Goal: Task Accomplishment & Management: Use online tool/utility

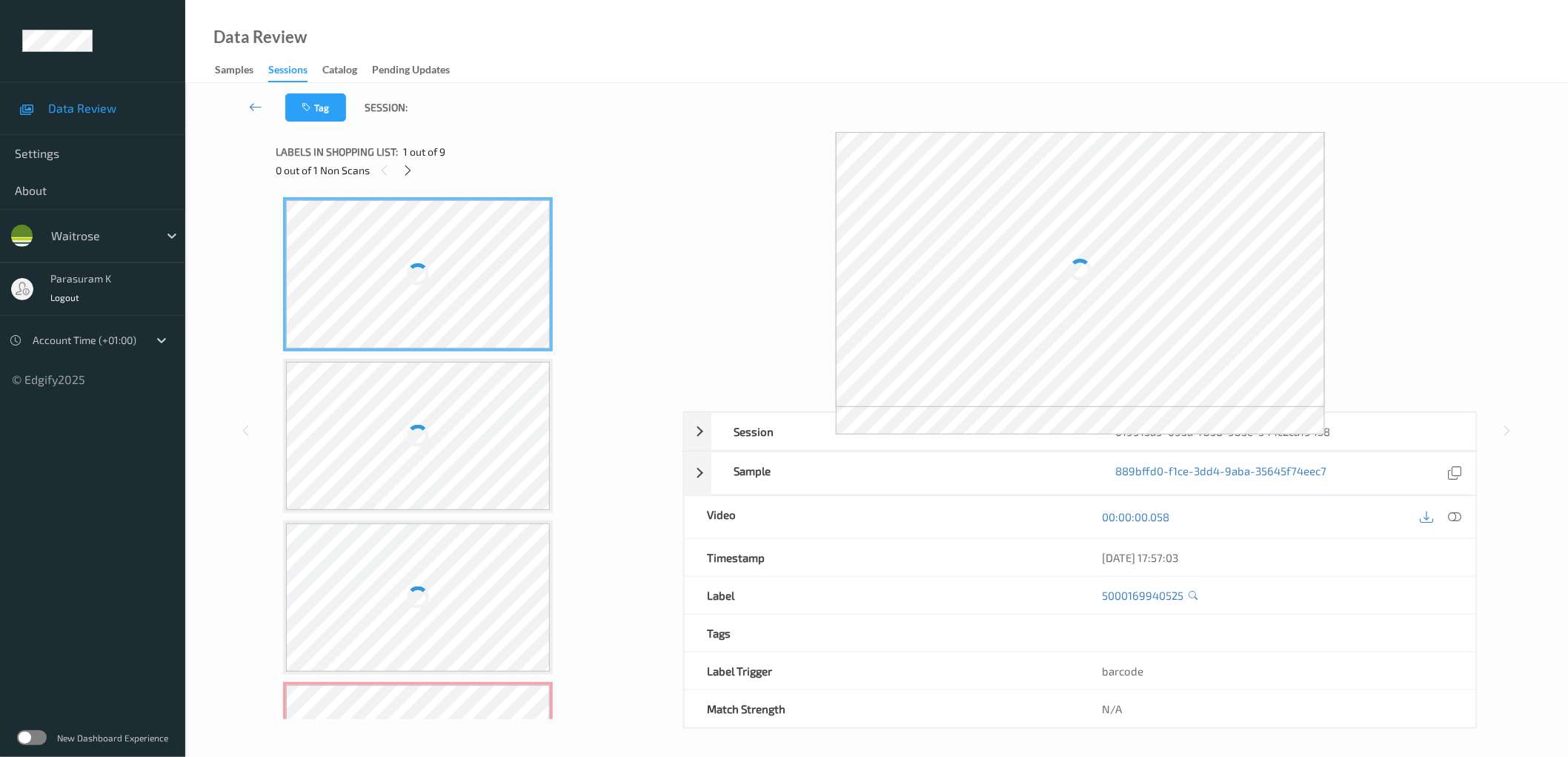
click at [660, 310] on div "Label: 5000169940525 no-prediction Label: 10500016920851900223 no-prediction La…" at bounding box center [474, 454] width 397 height 529
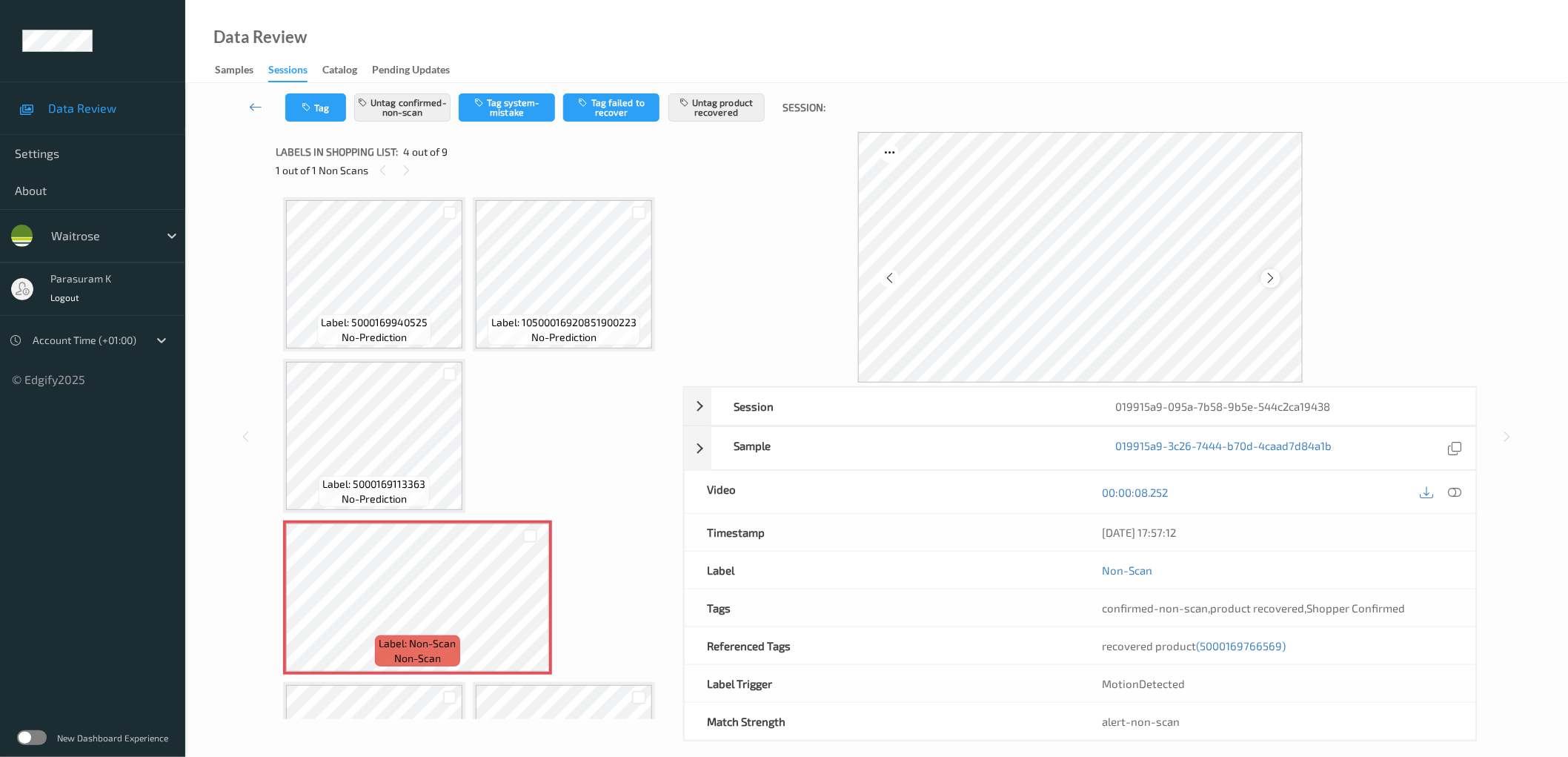
click at [1269, 272] on icon at bounding box center [1271, 277] width 12 height 13
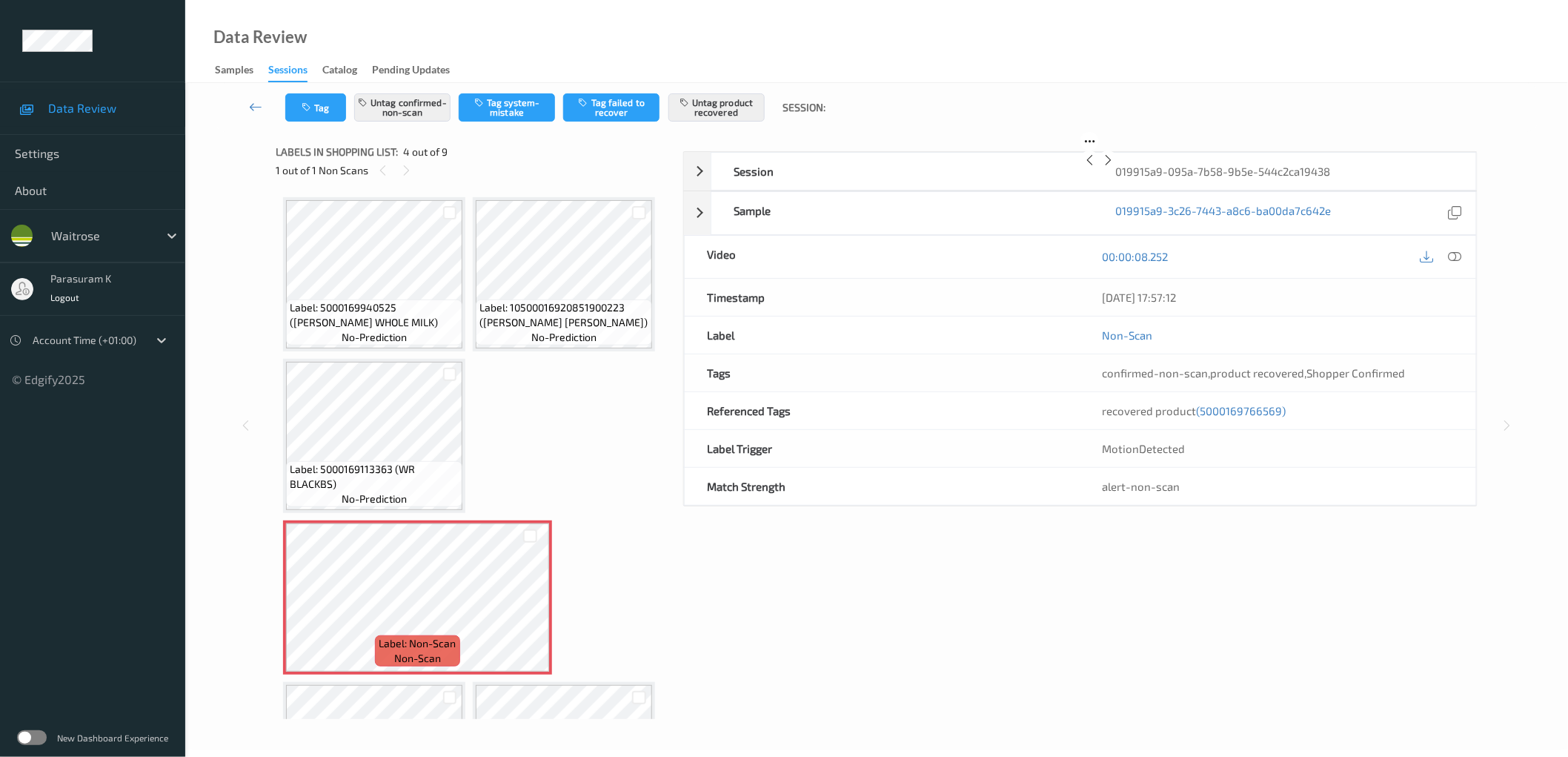
click at [1115, 167] on icon at bounding box center [1108, 160] width 12 height 13
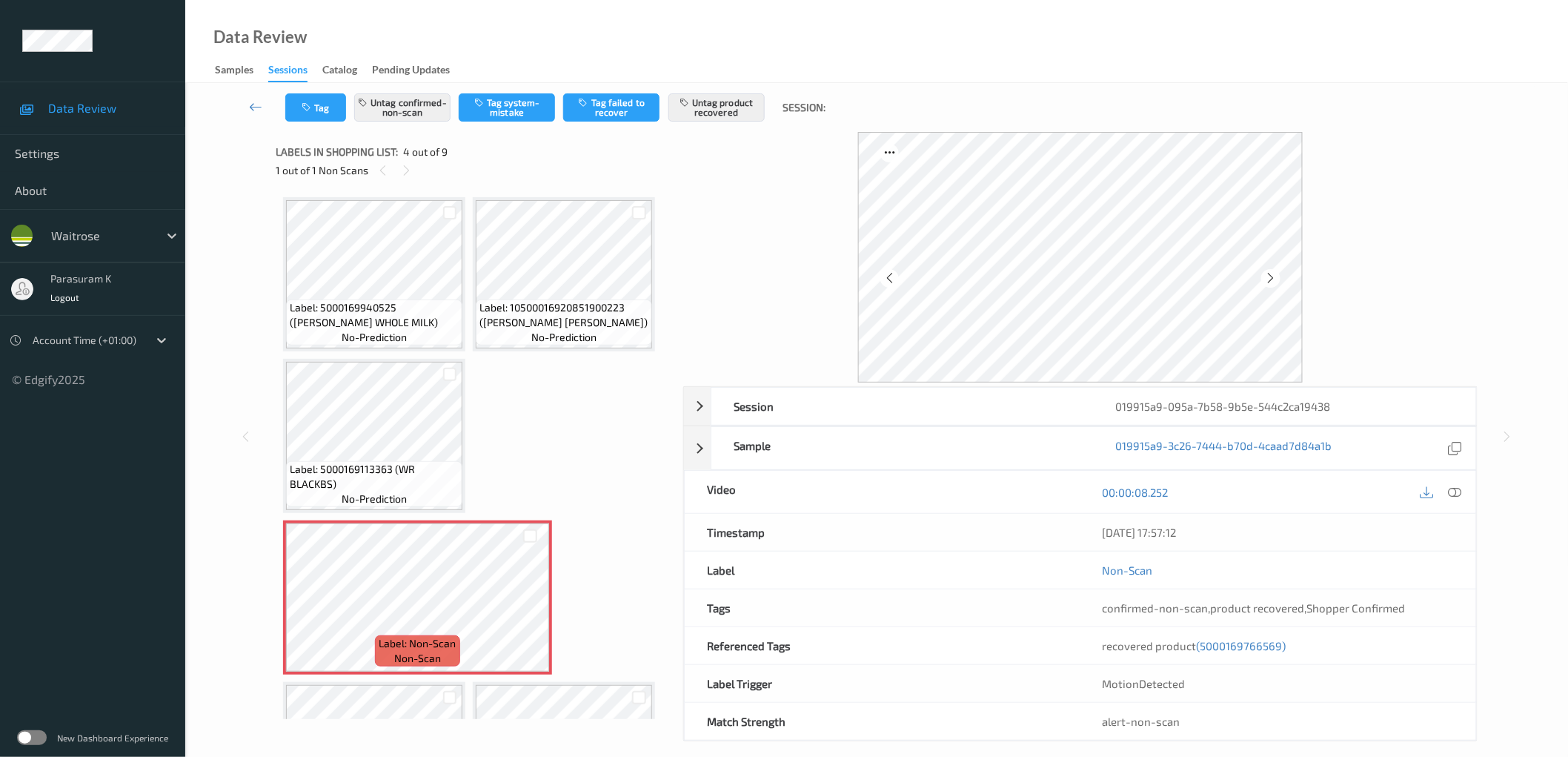
click at [1269, 272] on icon at bounding box center [1271, 277] width 12 height 13
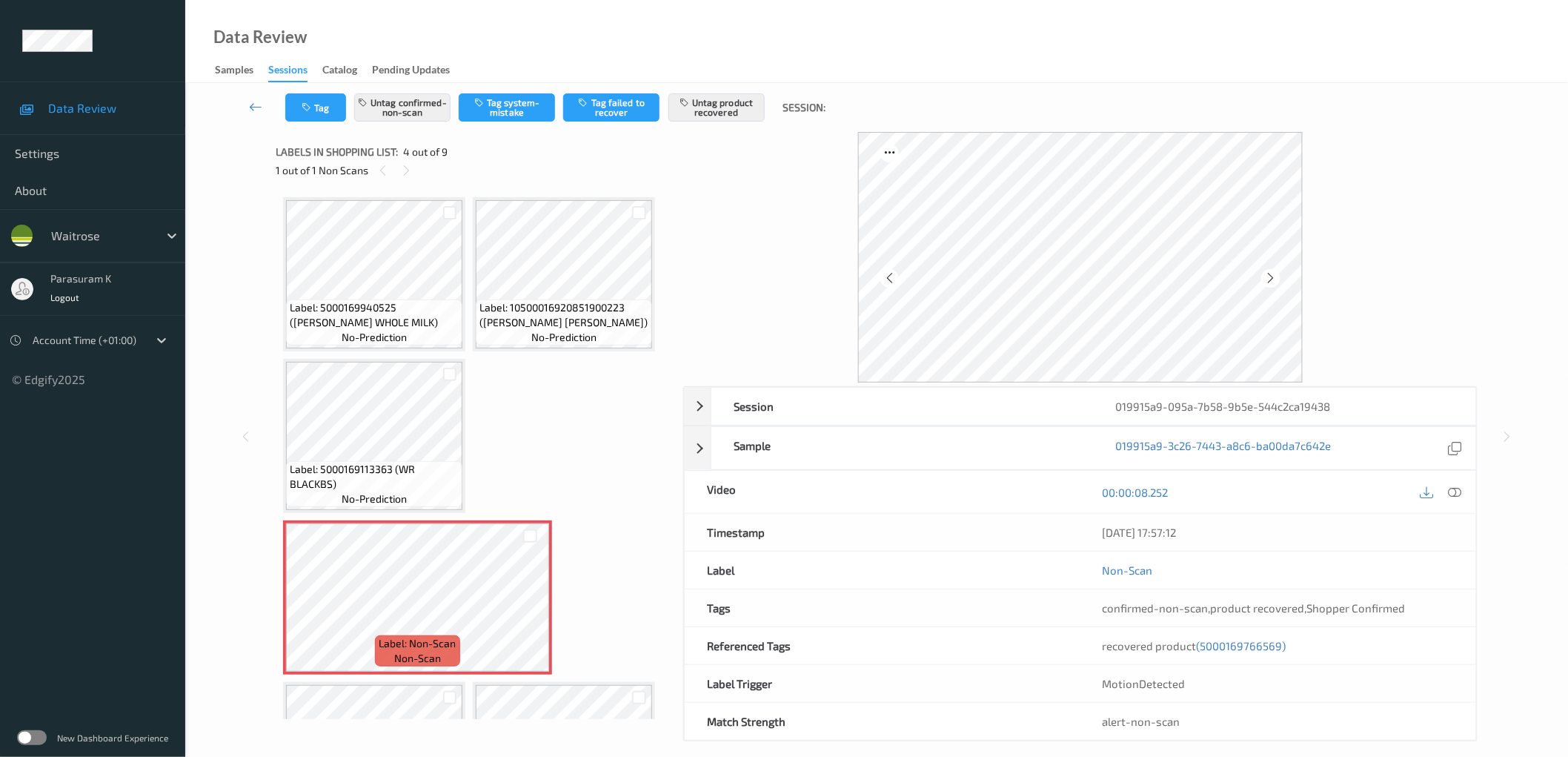
click at [1269, 272] on icon at bounding box center [1271, 277] width 12 height 13
click at [1454, 493] on icon at bounding box center [1453, 492] width 13 height 13
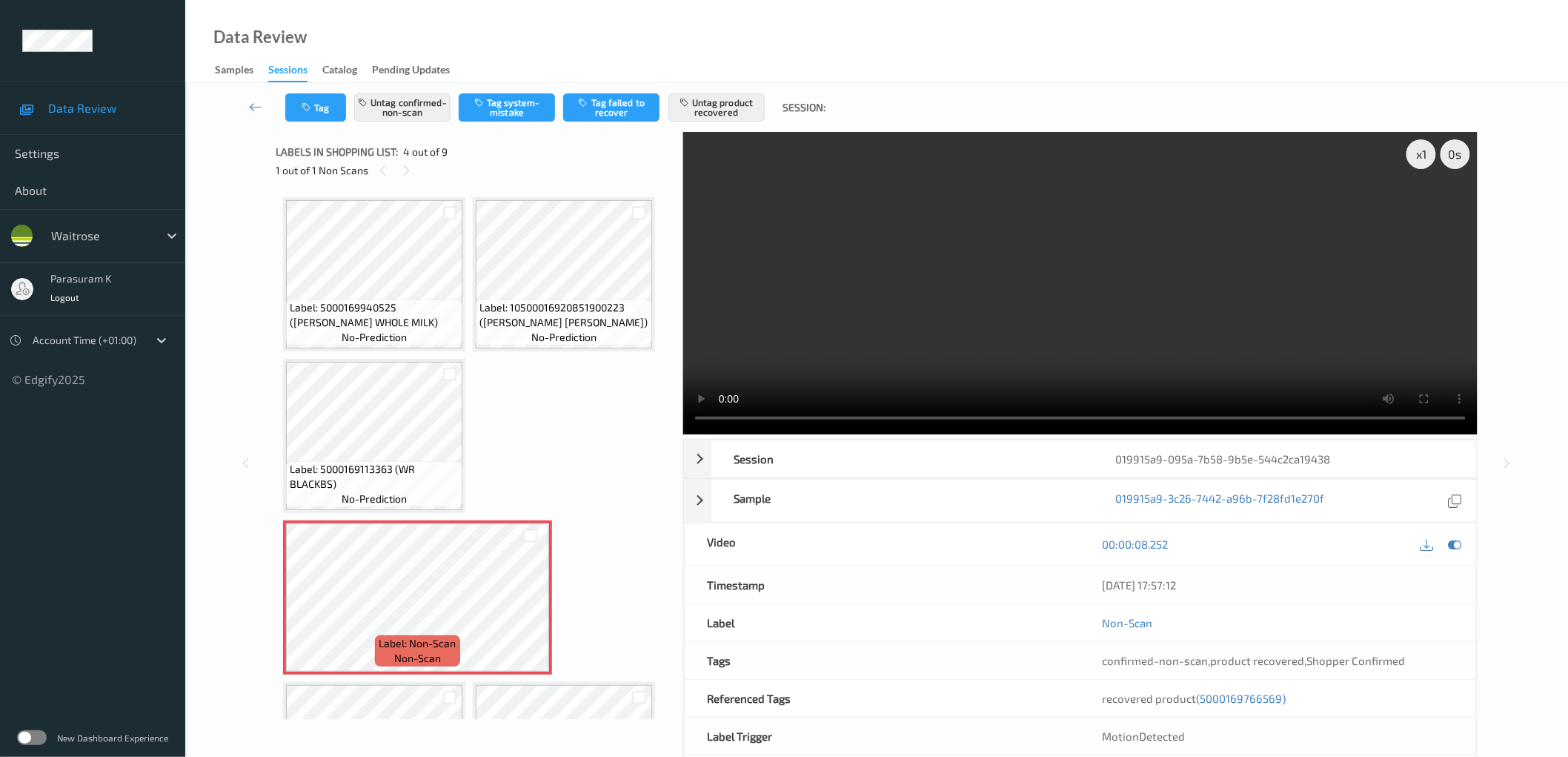
click at [1130, 330] on video at bounding box center [1080, 283] width 794 height 302
